Goal: Information Seeking & Learning: Find specific fact

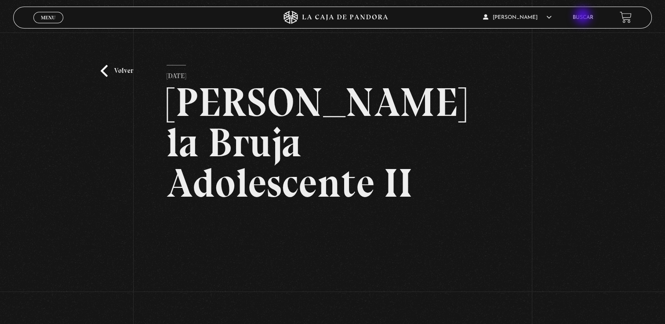
click at [584, 17] on link "Buscar" at bounding box center [583, 17] width 21 height 5
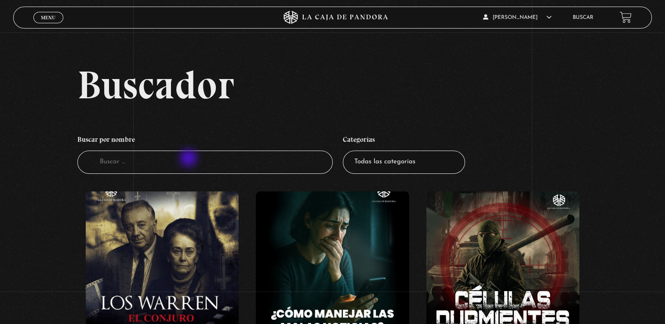
click at [189, 159] on input "Buscador" at bounding box center [204, 162] width 255 height 23
type input "lucifer"
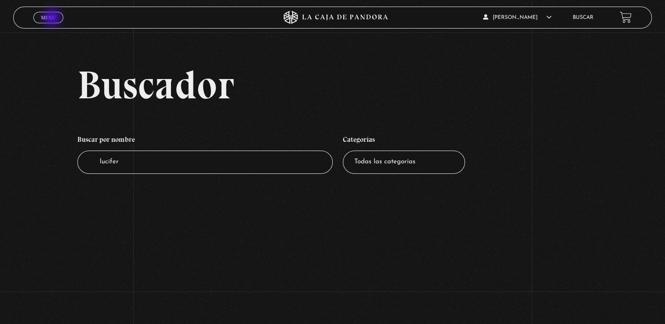
click at [53, 18] on span "Menu" at bounding box center [48, 17] width 15 height 5
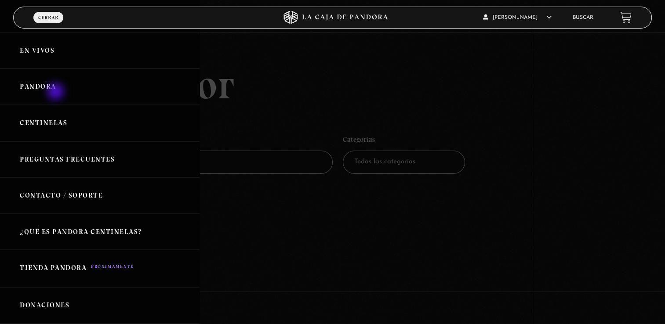
click at [56, 92] on link "Pandora" at bounding box center [100, 87] width 200 height 36
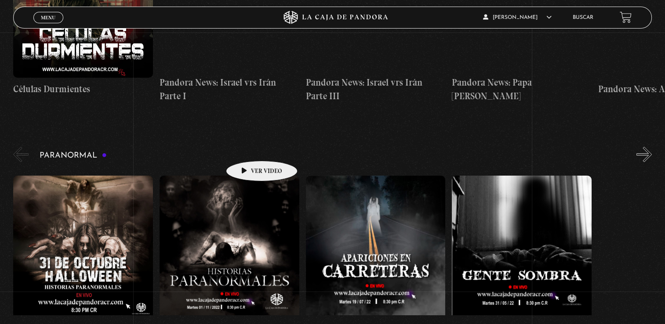
scroll to position [791, 0]
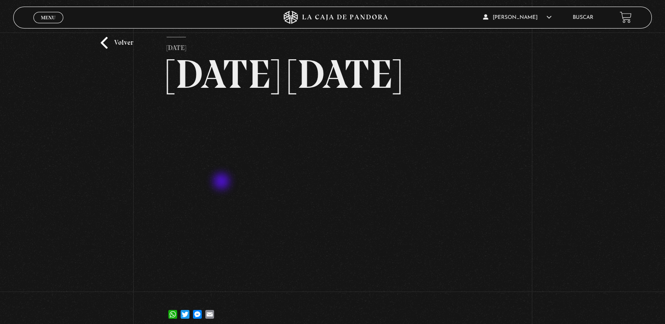
scroll to position [88, 0]
